Goal: Information Seeking & Learning: Learn about a topic

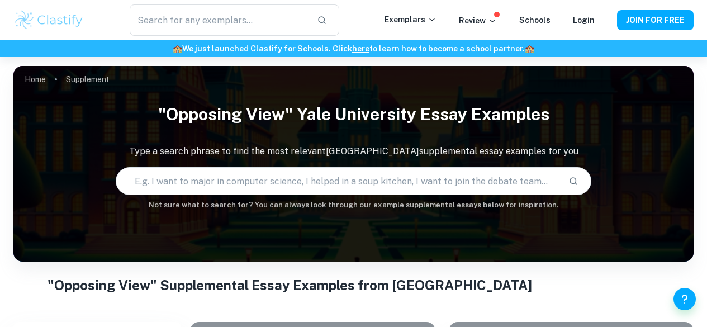
scroll to position [330, 0]
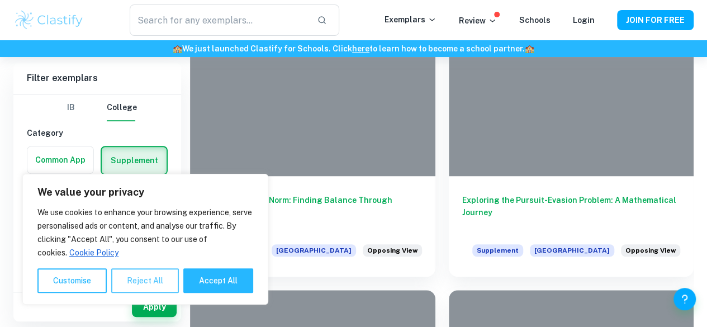
click at [155, 276] on button "Reject All" at bounding box center [145, 280] width 68 height 25
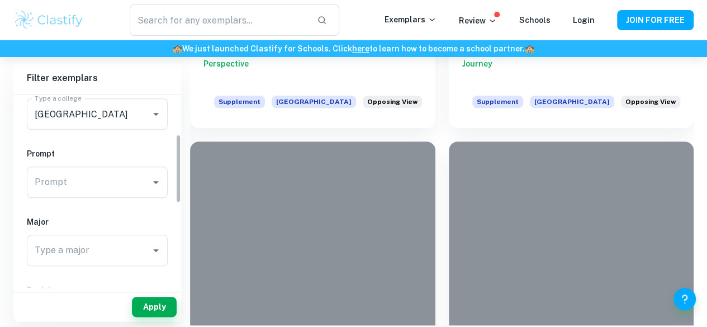
scroll to position [113, 0]
click at [151, 188] on div "Prompt" at bounding box center [97, 178] width 141 height 31
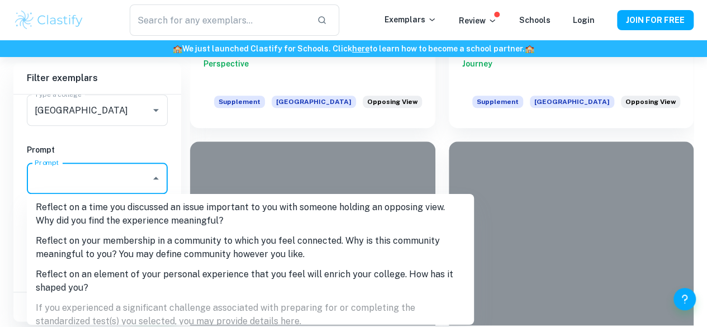
scroll to position [382, 0]
click at [215, 219] on li "Reflect on a time you discussed an issue important to you with someone holding …" at bounding box center [250, 215] width 447 height 34
type input "Reflect on a time you discussed an issue important to you with someone holding …"
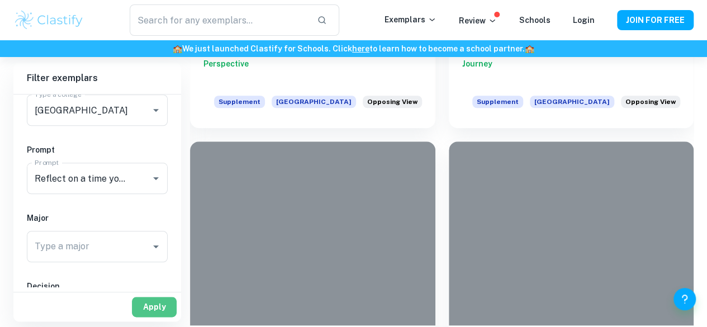
click at [160, 301] on button "Apply" at bounding box center [154, 307] width 45 height 20
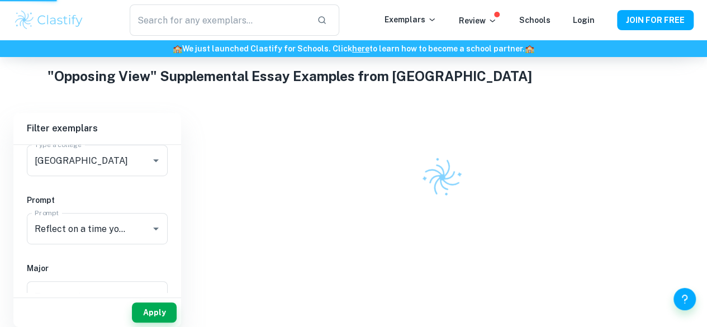
scroll to position [203, 0]
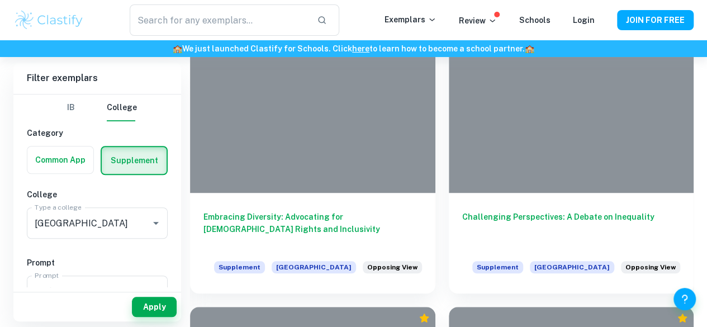
scroll to position [312, 0]
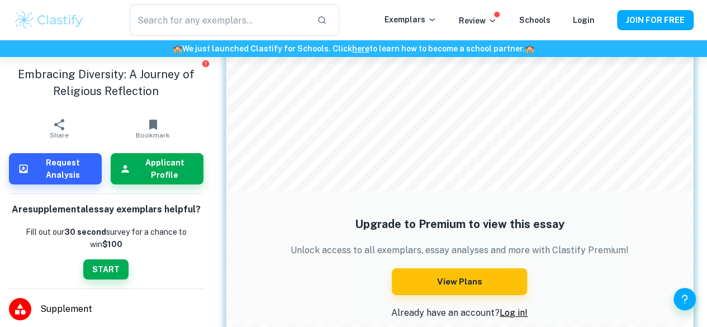
scroll to position [1881, 0]
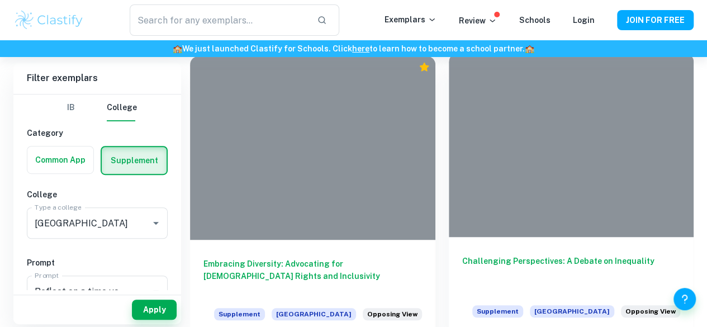
scroll to position [261, 0]
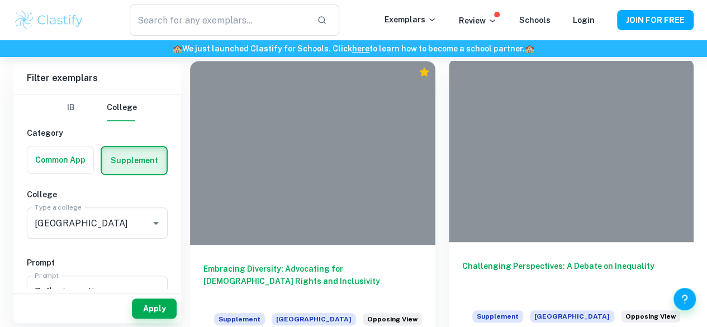
click at [462, 260] on h6 "Challenging Perspectives: A Debate on Inequality" at bounding box center [571, 278] width 219 height 37
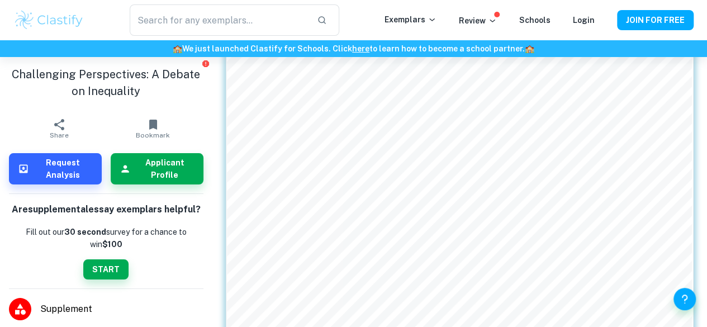
scroll to position [1833, 0]
